Goal: Information Seeking & Learning: Learn about a topic

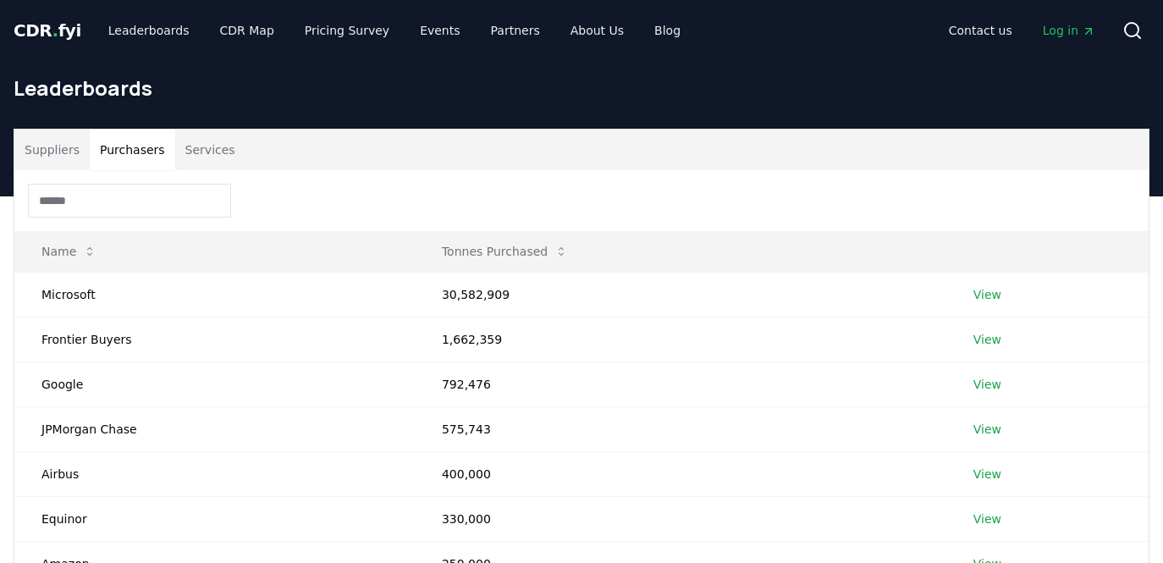
click at [118, 147] on button "Purchasers" at bounding box center [132, 150] width 85 height 41
click at [94, 203] on input at bounding box center [129, 201] width 203 height 34
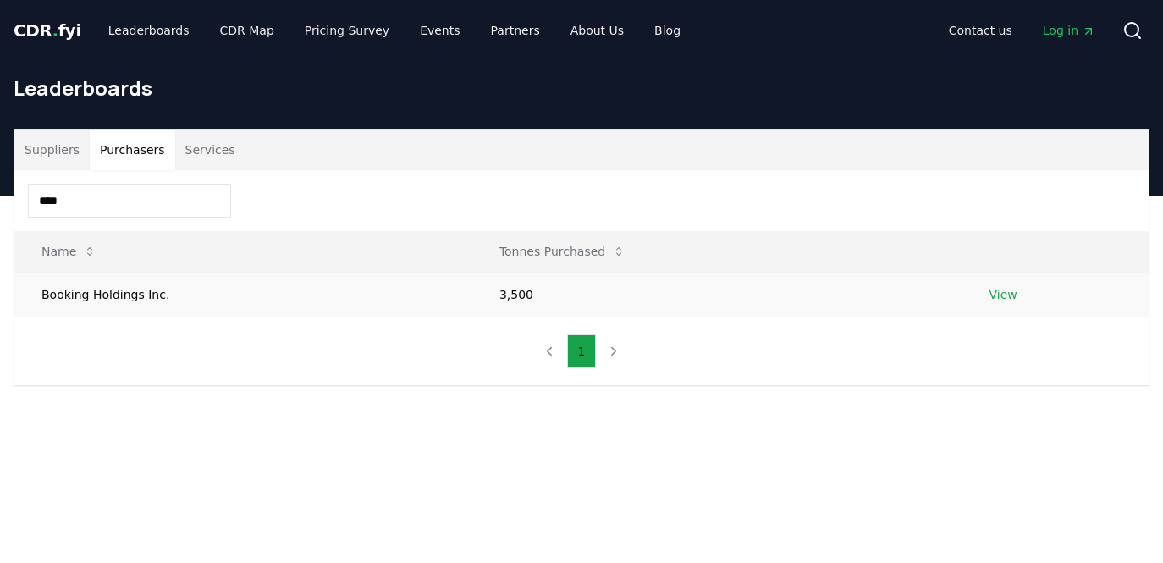
type input "****"
click at [993, 289] on link "View" at bounding box center [1003, 294] width 28 height 17
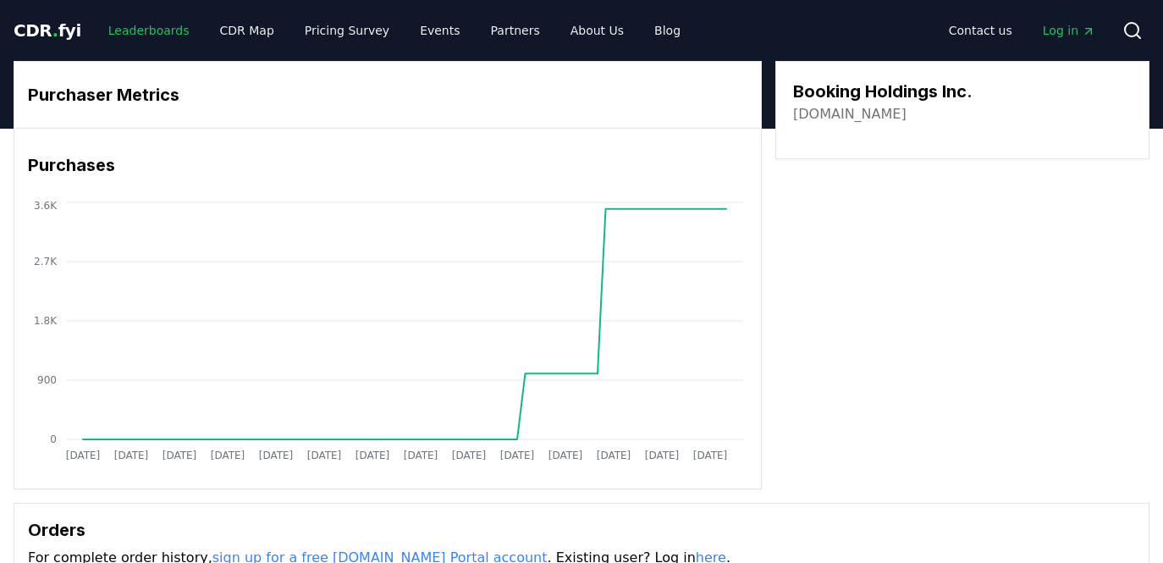
click at [144, 20] on link "Leaderboards" at bounding box center [149, 30] width 108 height 30
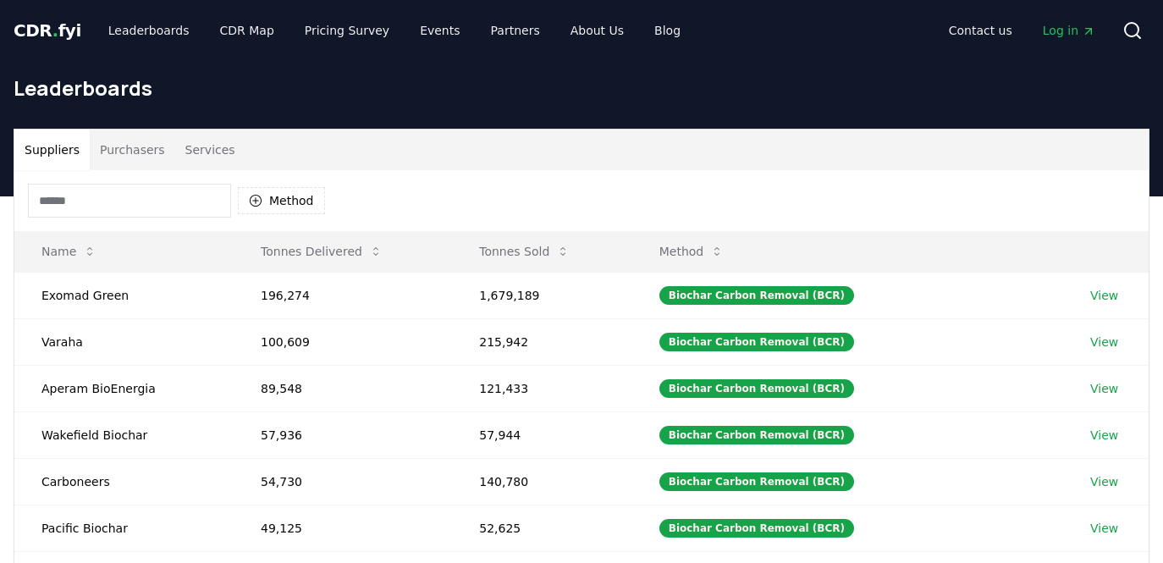
click at [120, 140] on button "Purchasers" at bounding box center [132, 150] width 85 height 41
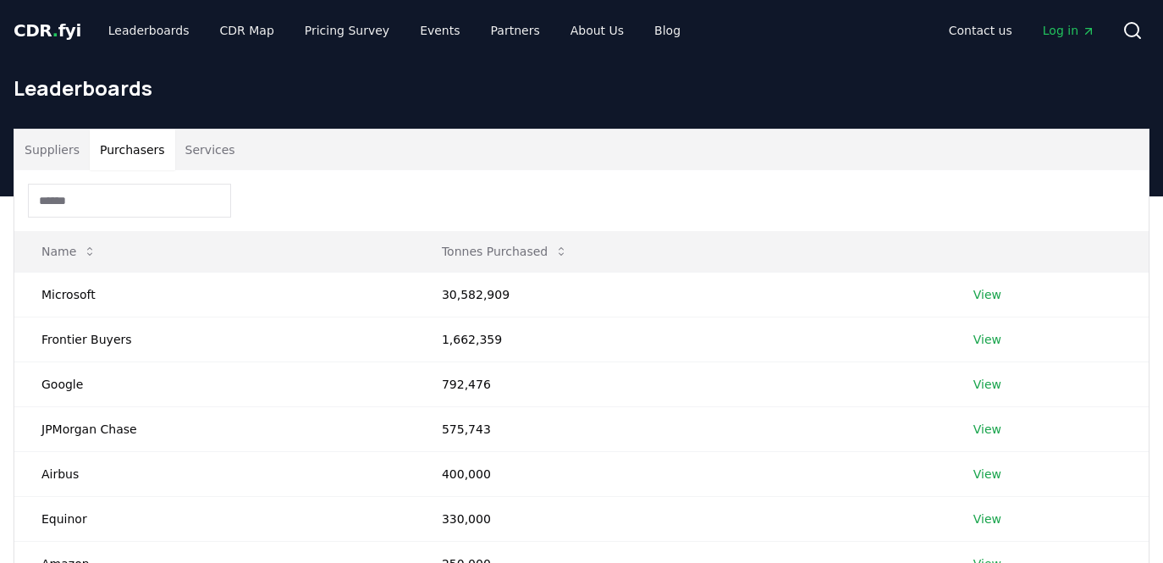
click at [102, 194] on input at bounding box center [129, 201] width 203 height 34
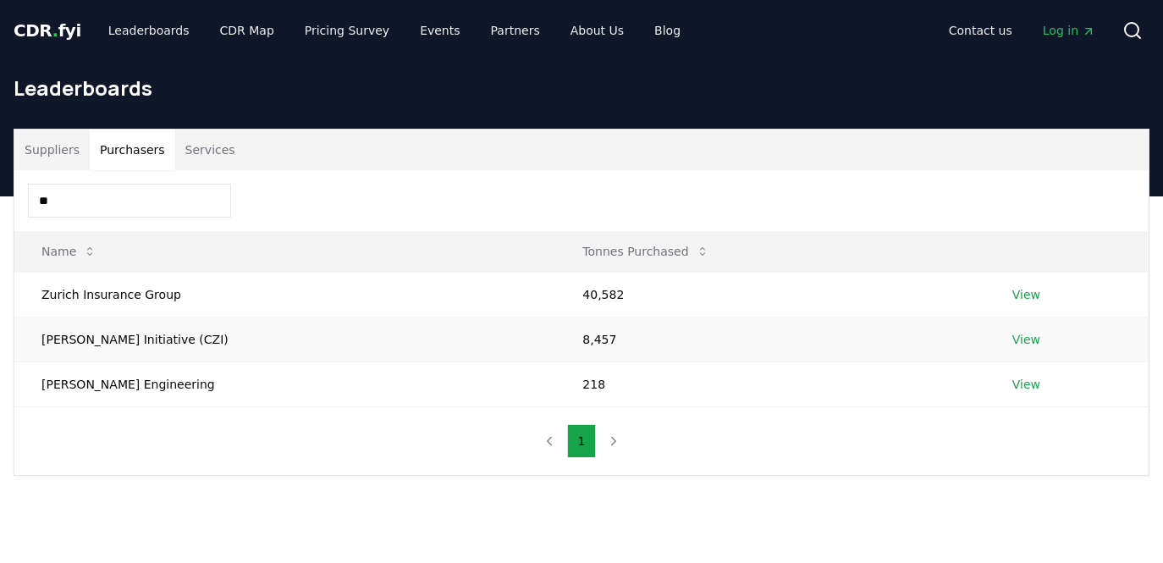
type input "*"
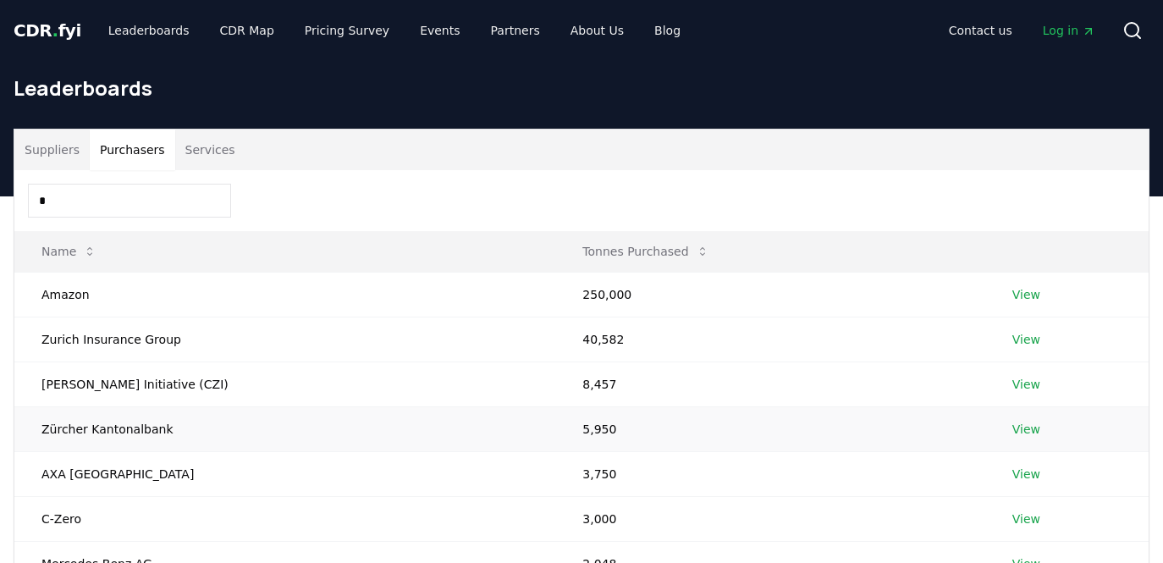
type input "*"
click at [1022, 423] on link "View" at bounding box center [1026, 429] width 28 height 17
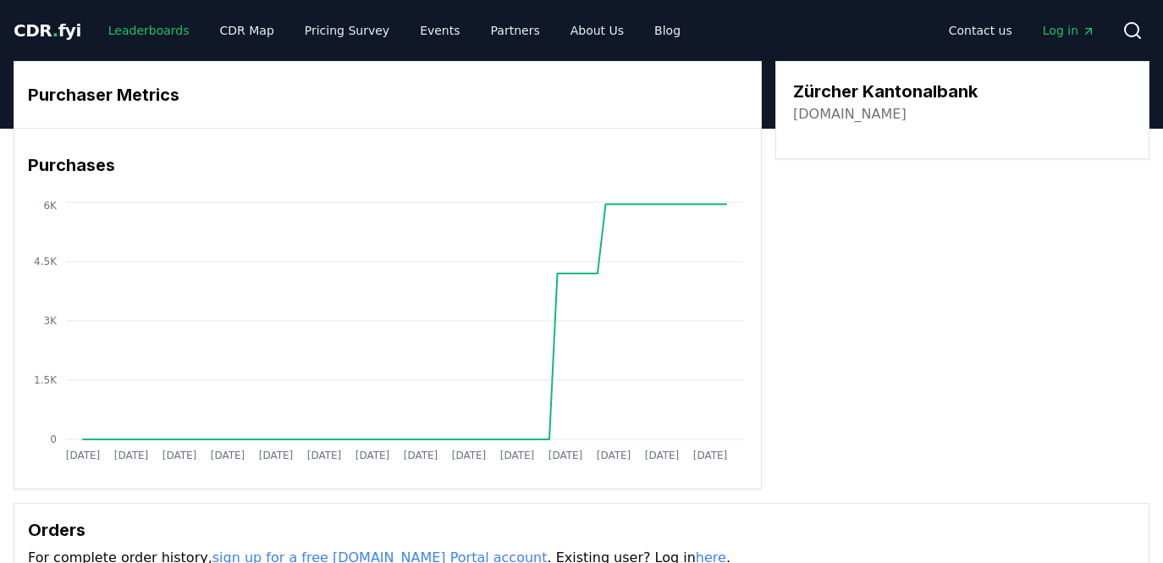
click at [149, 28] on link "Leaderboards" at bounding box center [149, 30] width 108 height 30
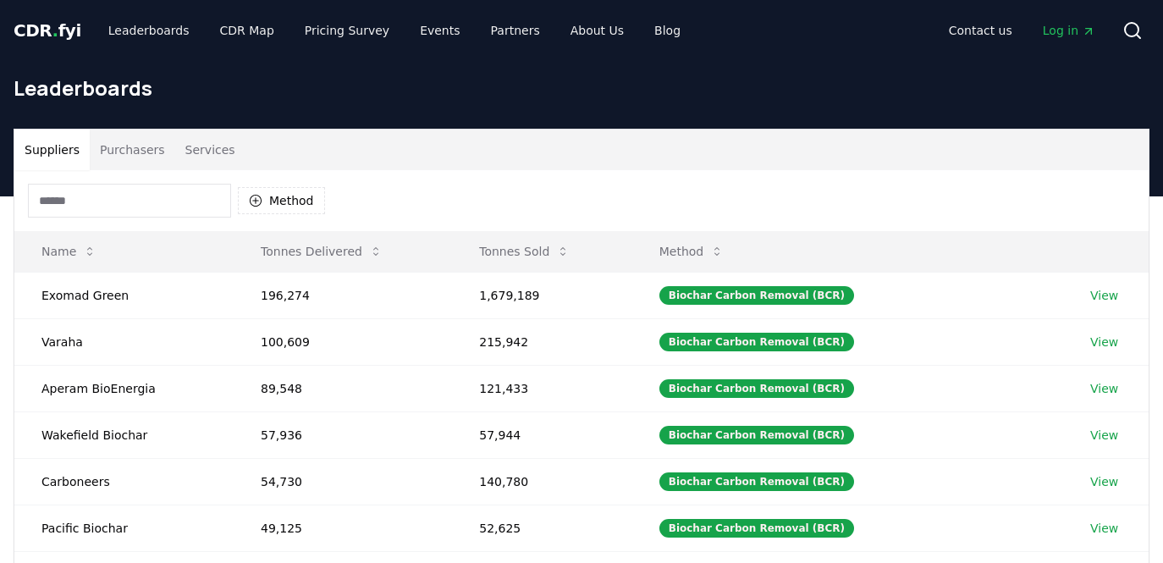
click at [141, 145] on button "Purchasers" at bounding box center [132, 150] width 85 height 41
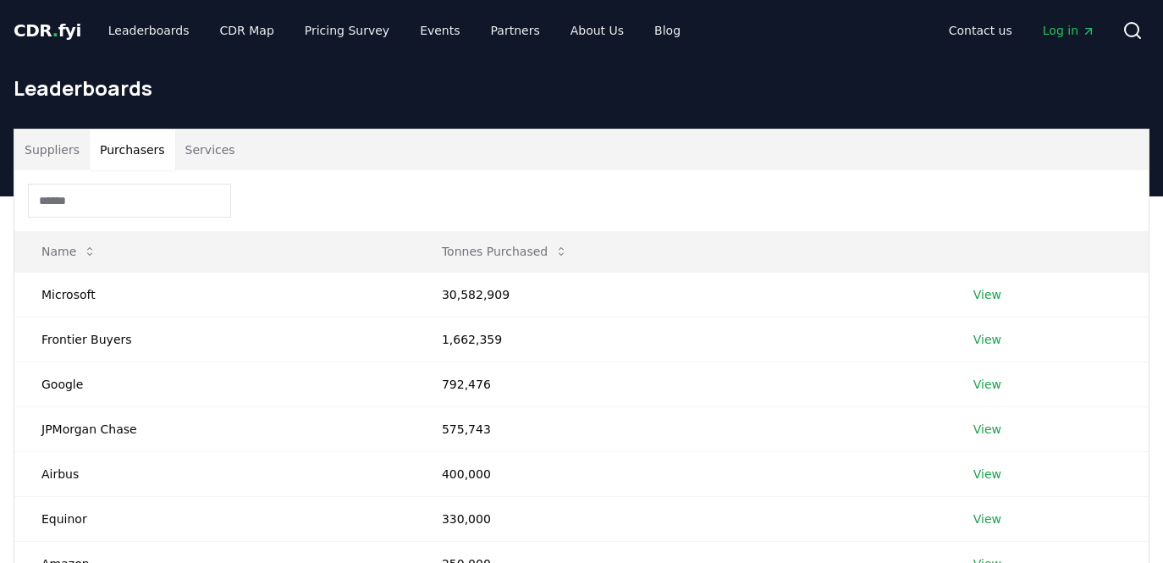
click at [113, 197] on input at bounding box center [129, 201] width 203 height 34
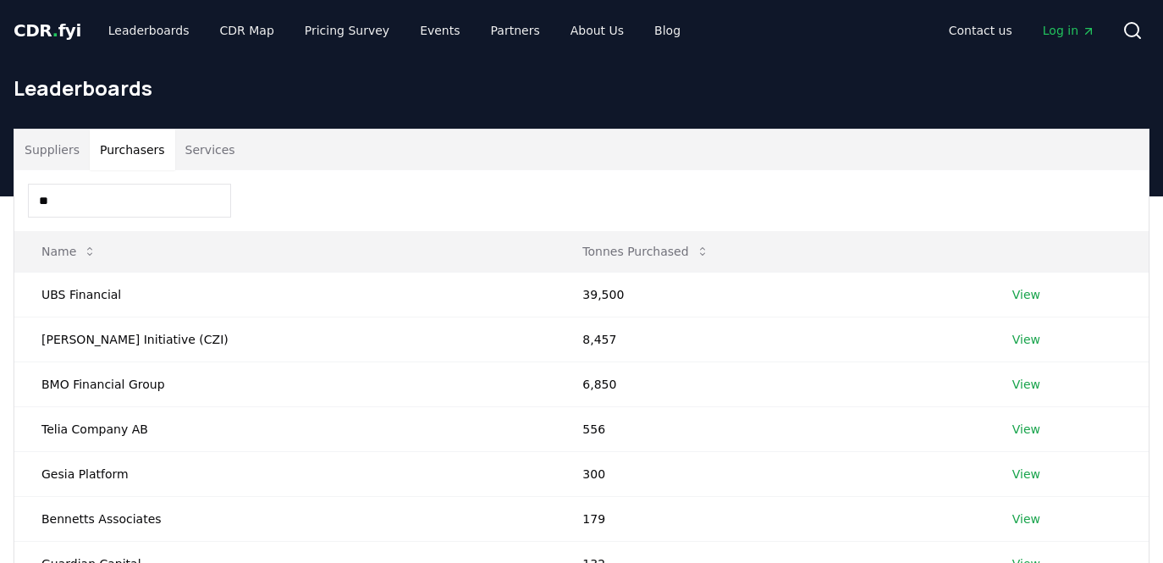
type input "*"
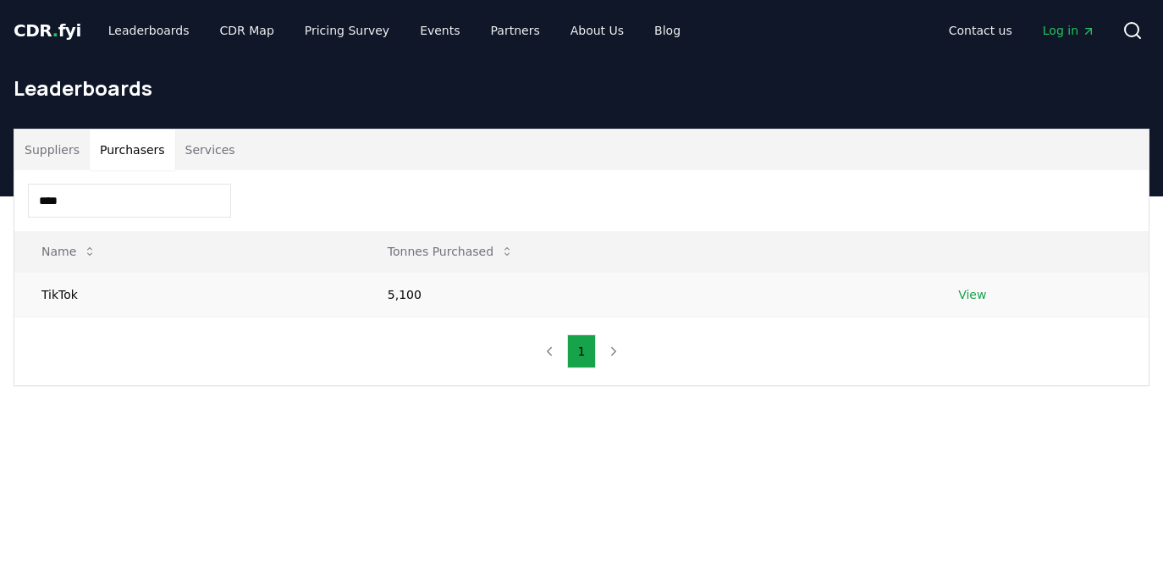
type input "****"
click at [967, 295] on link "View" at bounding box center [972, 294] width 28 height 17
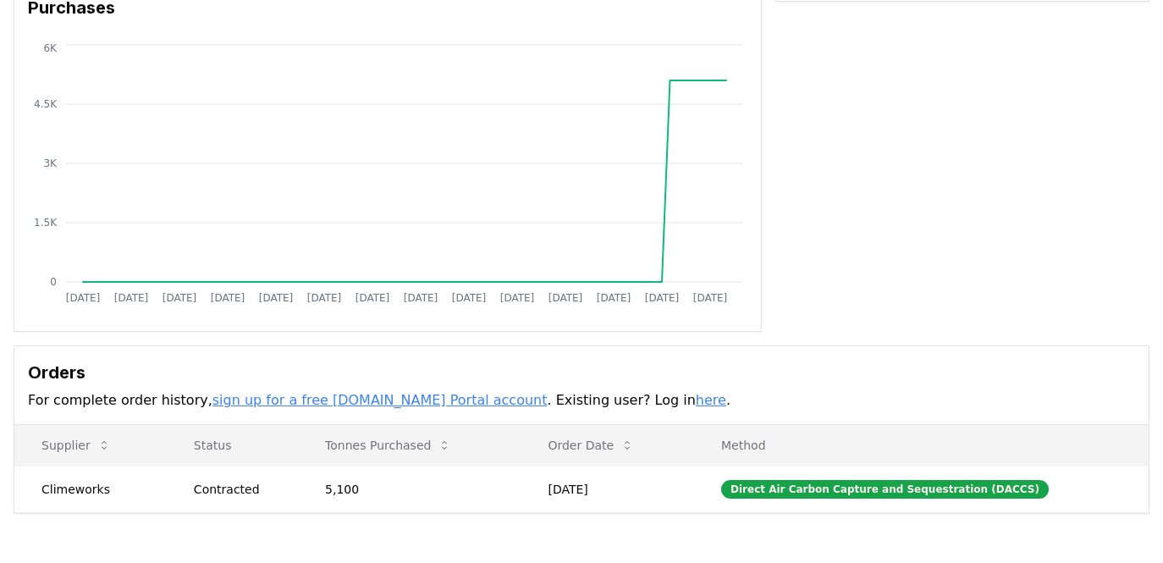
scroll to position [10, 0]
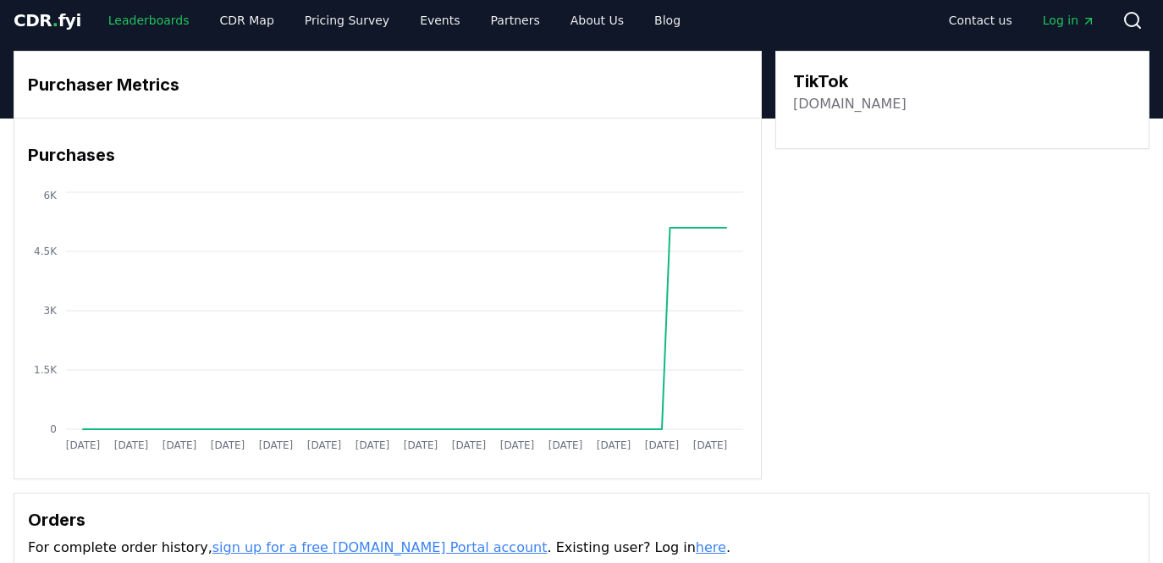
click at [124, 8] on link "Leaderboards" at bounding box center [149, 20] width 108 height 30
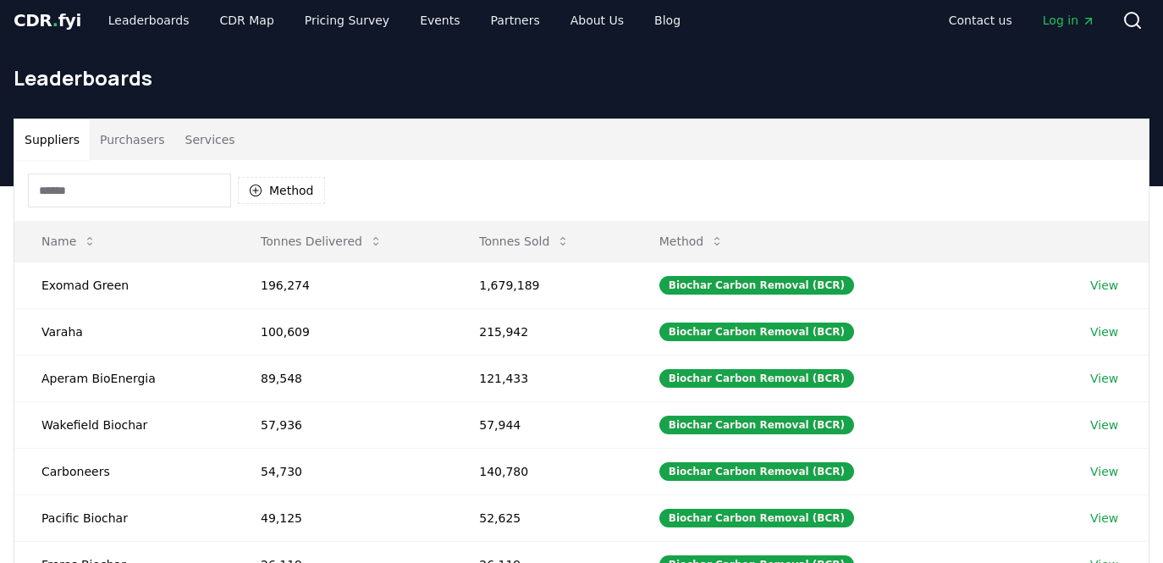
click at [117, 136] on button "Purchasers" at bounding box center [132, 139] width 85 height 41
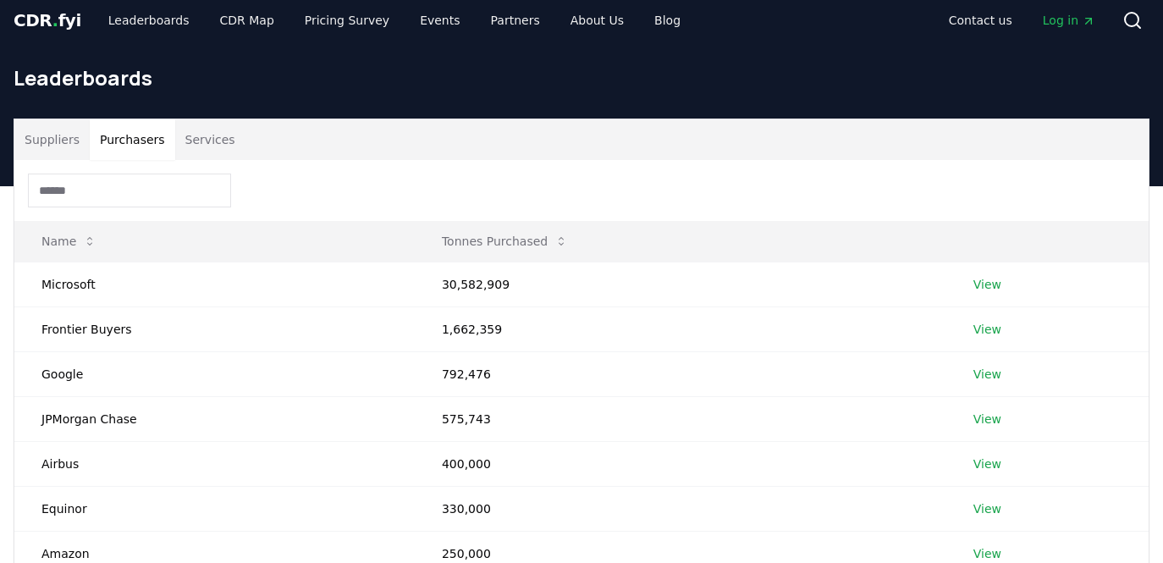
click at [94, 199] on input at bounding box center [129, 191] width 203 height 34
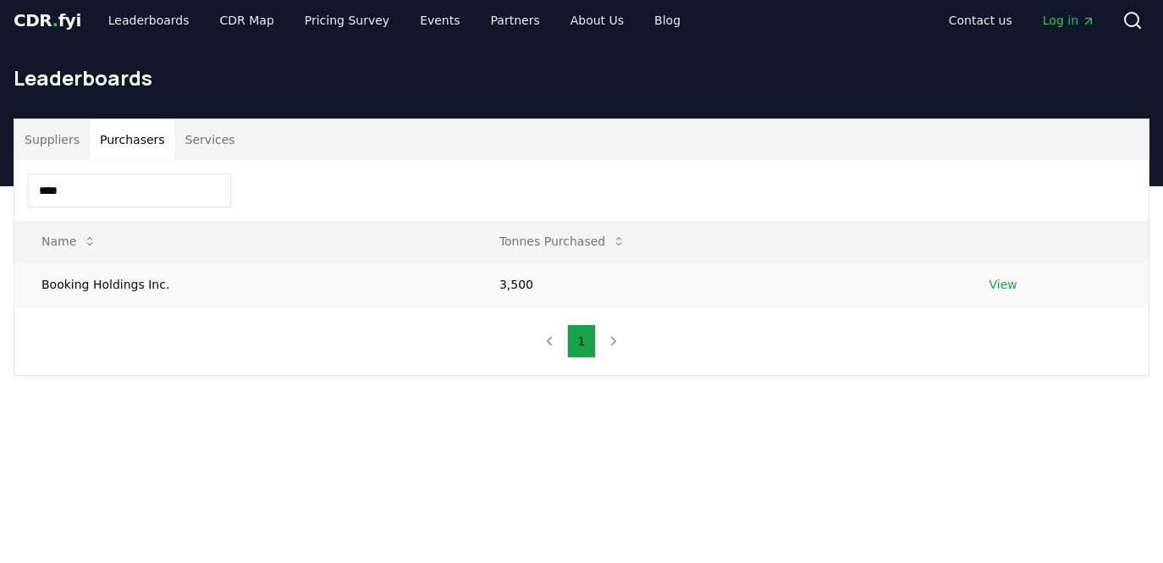
type input "****"
click at [982, 281] on td "View" at bounding box center [1055, 284] width 186 height 45
click at [995, 284] on link "View" at bounding box center [1003, 284] width 28 height 17
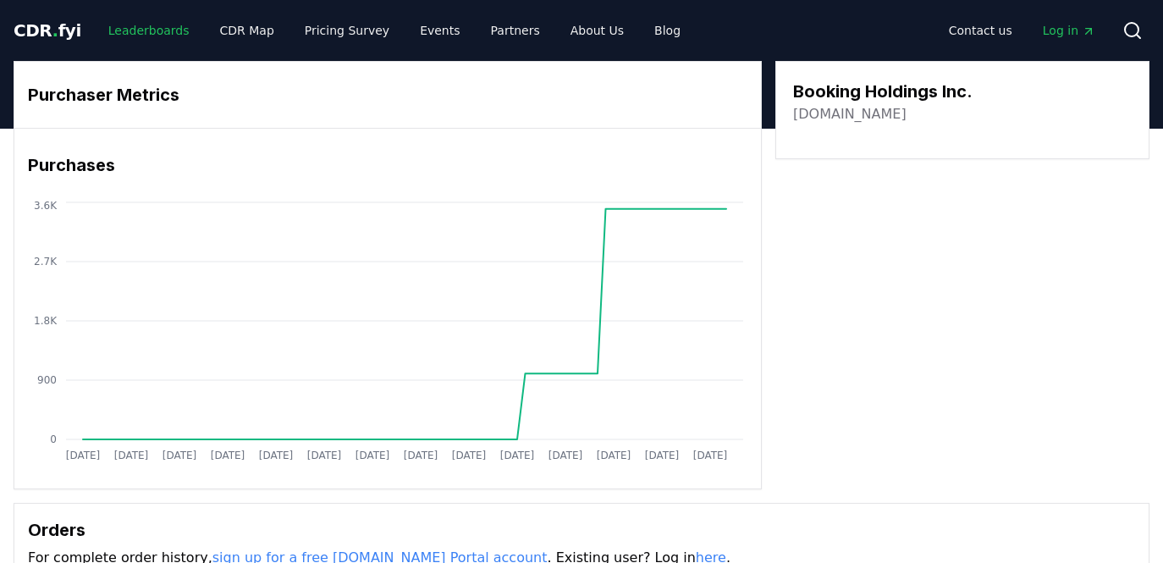
click at [133, 22] on link "Leaderboards" at bounding box center [149, 30] width 108 height 30
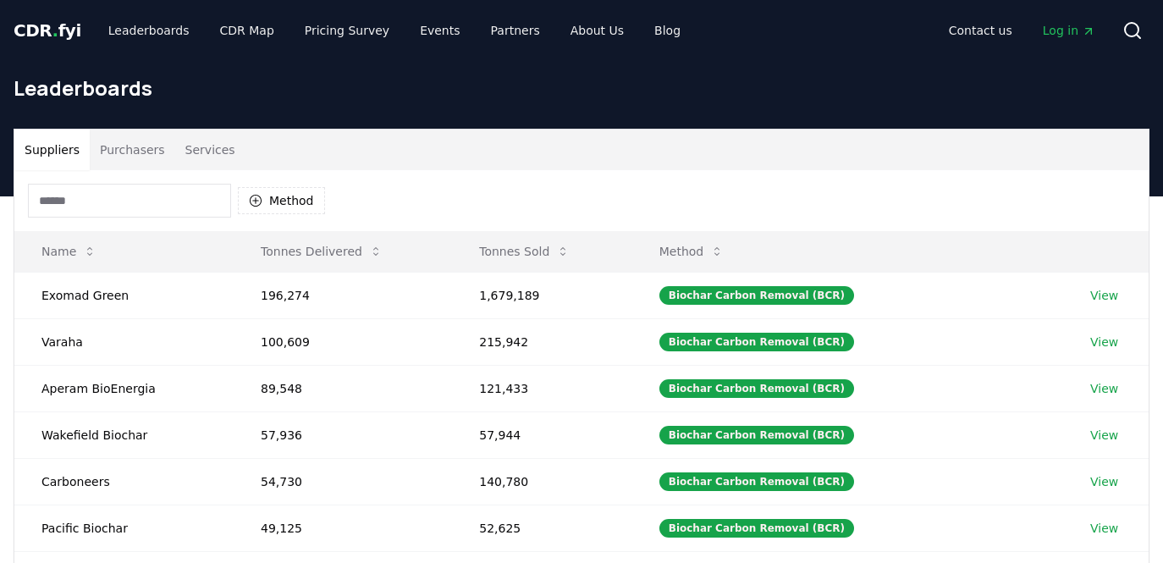
click at [130, 143] on button "Purchasers" at bounding box center [132, 150] width 85 height 41
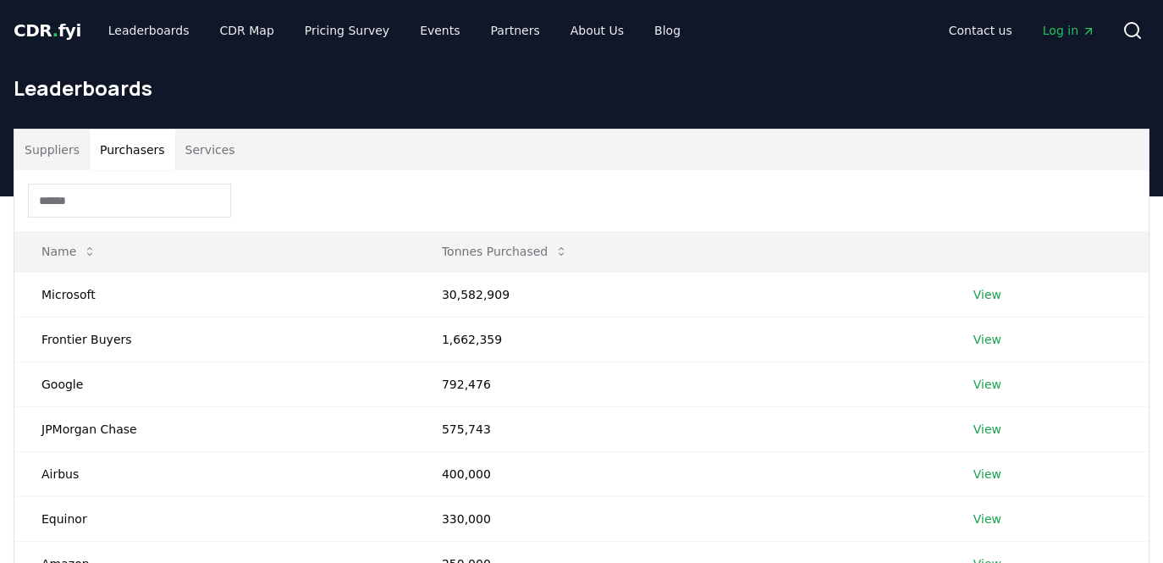
click at [106, 210] on input at bounding box center [129, 201] width 203 height 34
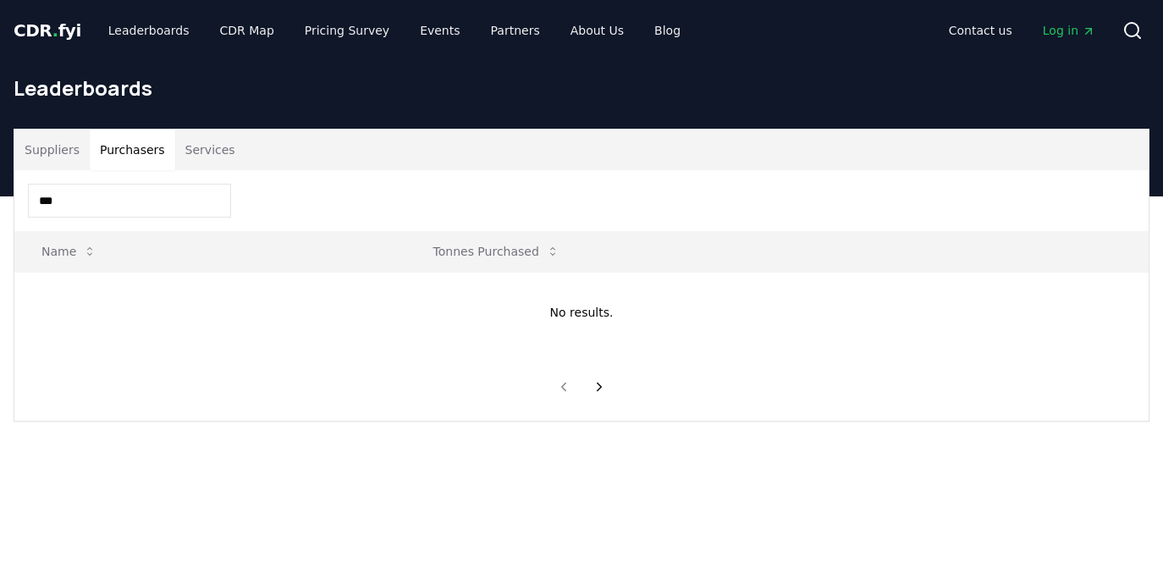
type input "***"
